Goal: Find specific page/section: Find specific page/section

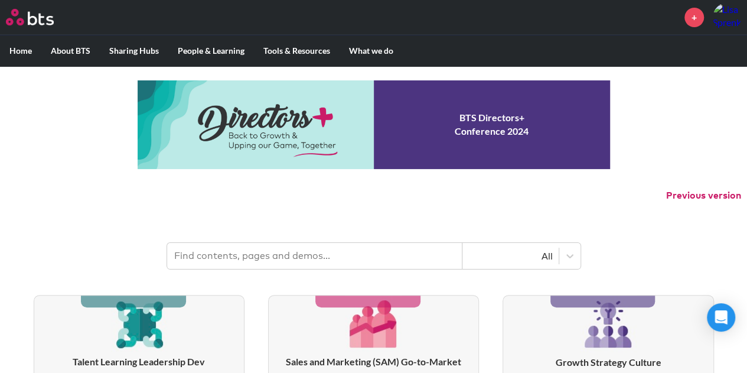
click at [304, 258] on input "text" at bounding box center [314, 256] width 295 height 26
type input "hexagons"
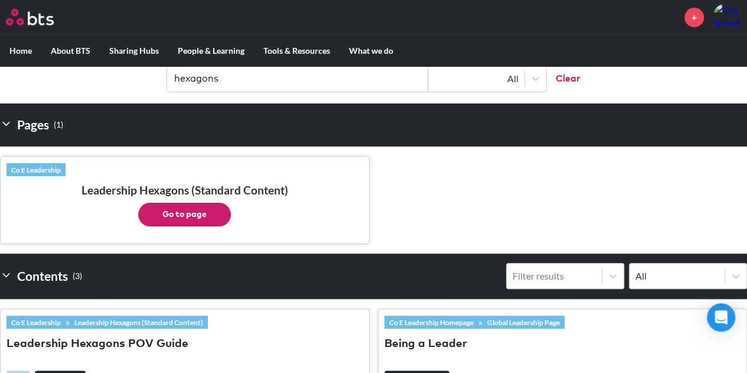
scroll to position [177, 0]
click at [193, 214] on button "Go to page" at bounding box center [184, 215] width 93 height 24
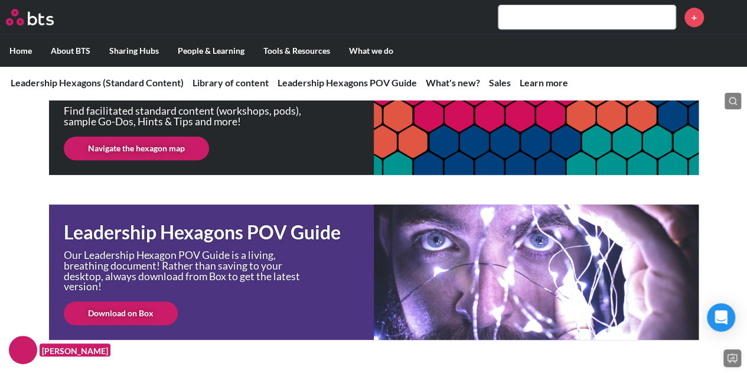
scroll to position [295, 0]
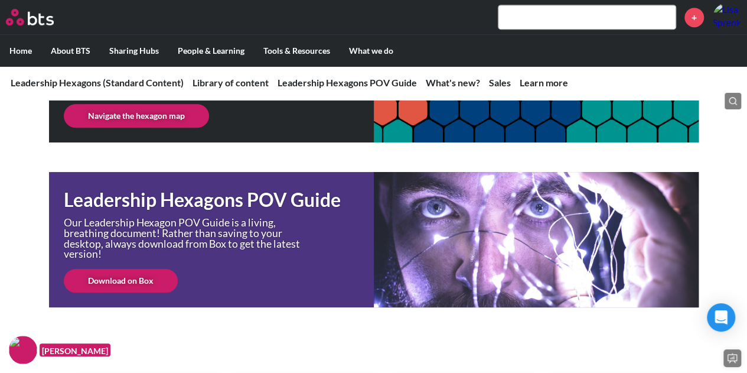
click at [164, 120] on link "Navigate the hexagon map" at bounding box center [136, 116] width 145 height 24
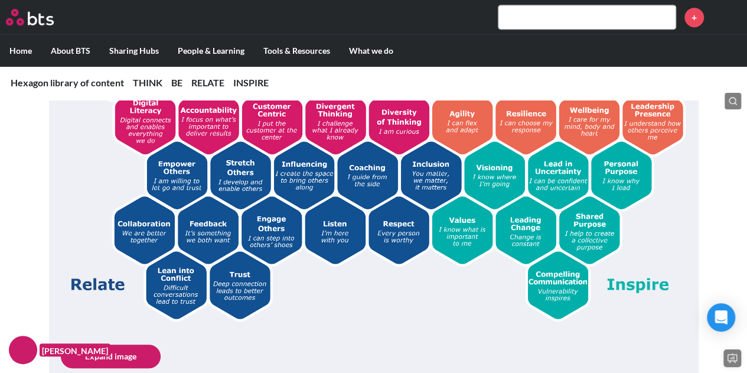
scroll to position [354, 0]
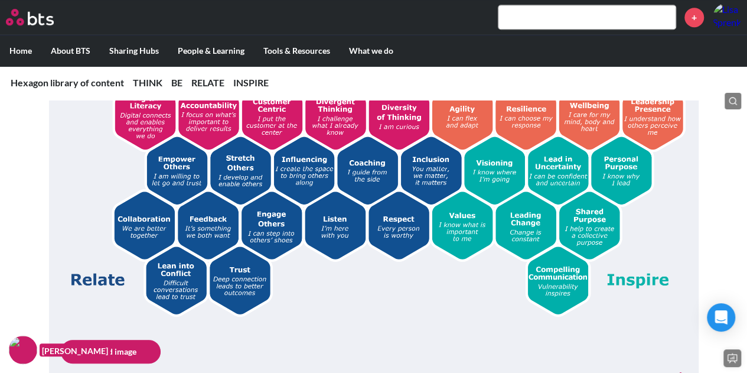
click at [523, 232] on img at bounding box center [374, 158] width 626 height 315
click at [518, 221] on img at bounding box center [374, 158] width 626 height 315
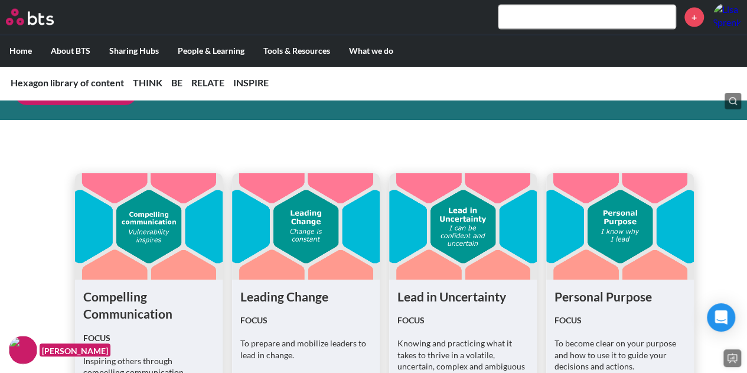
scroll to position [3720, 0]
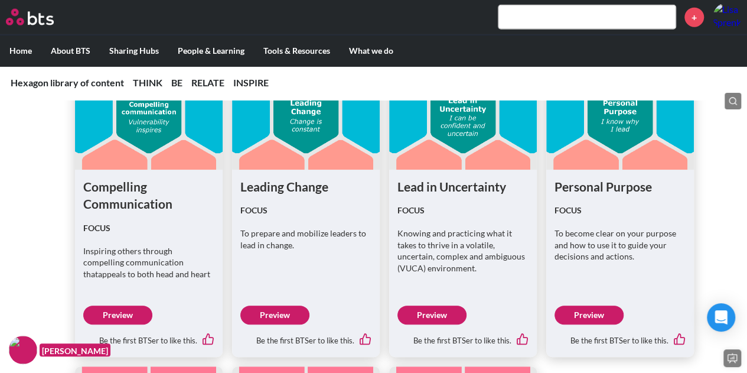
click at [268, 309] on link "Preview" at bounding box center [274, 314] width 69 height 19
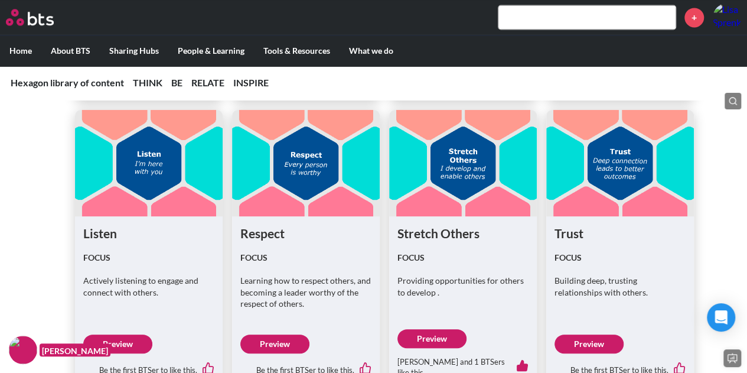
scroll to position [2952, 0]
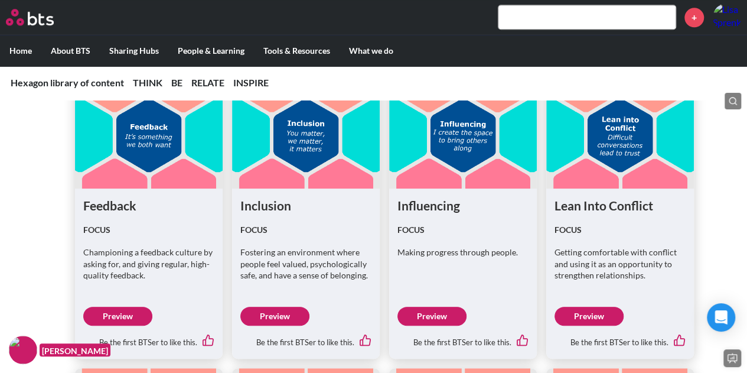
click at [547, 18] on input "text" at bounding box center [586, 17] width 177 height 24
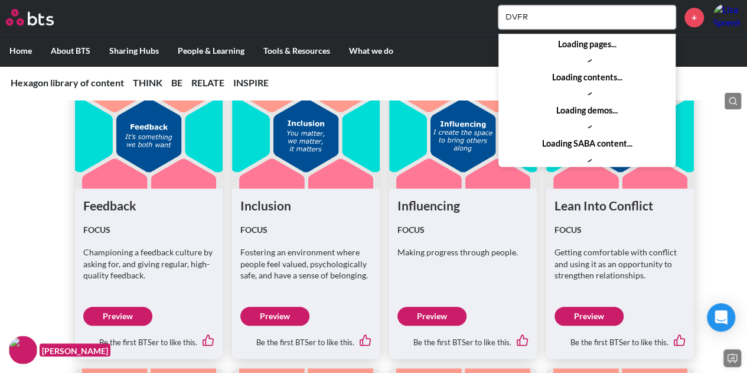
type input "DVFR"
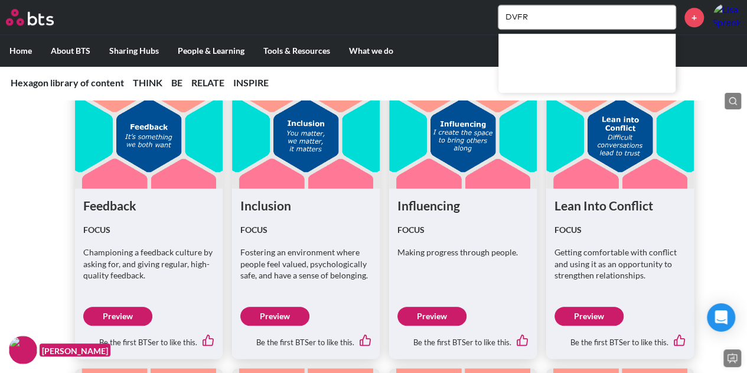
click at [556, 14] on input "DVFR" at bounding box center [586, 17] width 177 height 24
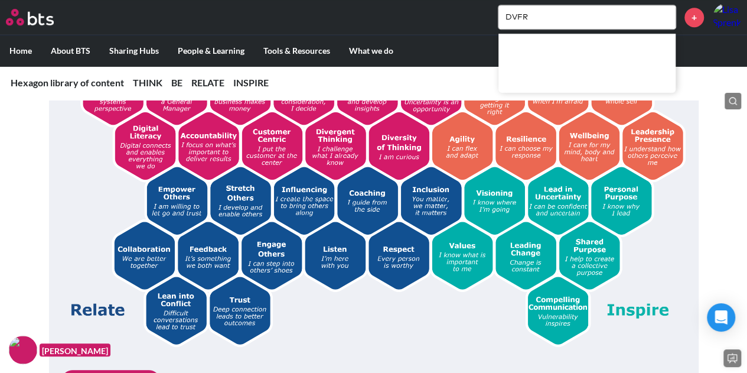
scroll to position [0, 0]
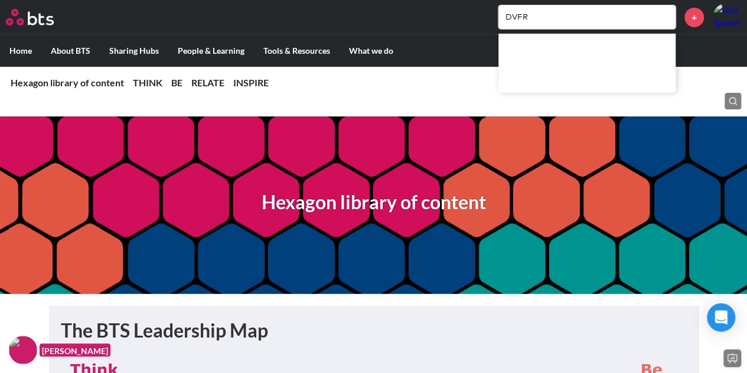
click at [14, 49] on label "Home" at bounding box center [20, 50] width 41 height 31
click at [0, 0] on input "Home" at bounding box center [0, 0] width 0 height 0
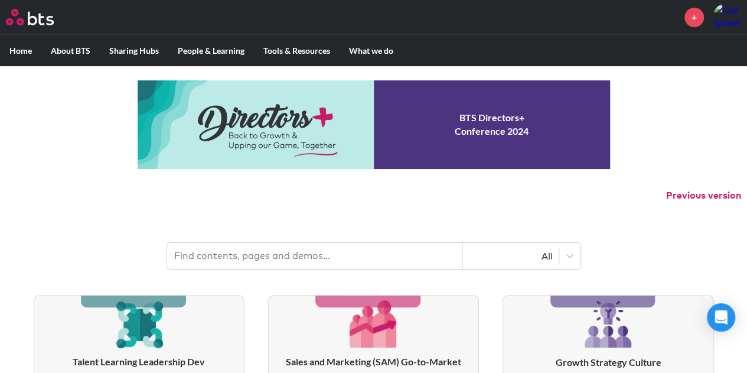
click at [270, 255] on input "text" at bounding box center [314, 256] width 295 height 26
type input "DVFR"
